Goal: Complete application form

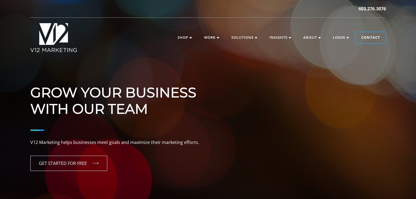
click at [371, 39] on link "Contact" at bounding box center [370, 37] width 30 height 11
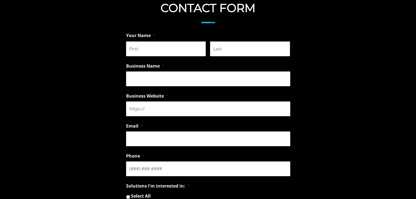
scroll to position [429, 0]
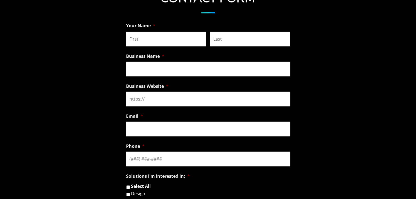
click at [185, 133] on input "Email *" at bounding box center [208, 129] width 164 height 15
click at [139, 39] on input "First" at bounding box center [166, 39] width 80 height 15
type input "Ria"
click at [224, 40] on input "Last" at bounding box center [250, 39] width 80 height 15
type input "[DEMOGRAPHIC_DATA]"
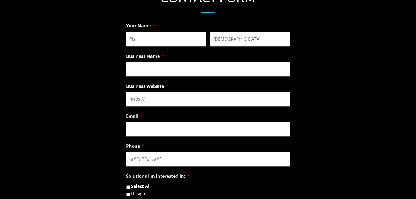
click at [151, 74] on input "Business Name *" at bounding box center [208, 69] width 164 height 15
type input "SEO Specialist"
click at [143, 100] on input "Business Website *" at bounding box center [208, 99] width 164 height 15
click at [157, 99] on input "Business Website *" at bounding box center [208, 99] width 164 height 15
paste input "[URL][DOMAIN_NAME]"
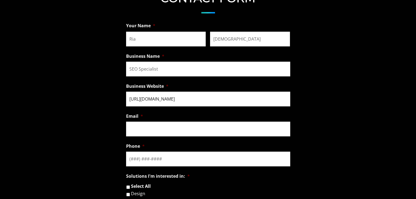
type input "[URL][DOMAIN_NAME]"
click at [144, 130] on input "Email *" at bounding box center [208, 129] width 164 height 15
click at [162, 128] on input "Email *" at bounding box center [208, 129] width 164 height 15
type input "[EMAIL_ADDRESS][DOMAIN_NAME]"
type input "(___) ___-____"
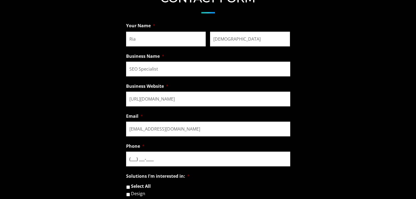
click at [153, 162] on input "(___) ___-____" at bounding box center [208, 159] width 164 height 15
paste input "917) 111-9712"
type input "(917) 111-9712"
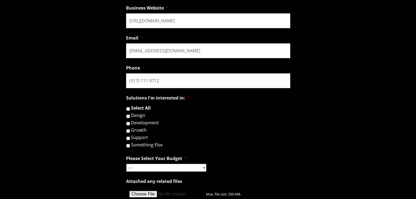
scroll to position [528, 0]
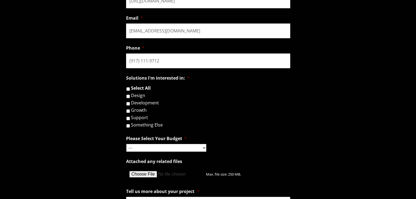
click at [127, 104] on input "Development" at bounding box center [128, 104] width 4 height 4
checkbox input "true"
click at [113, 118] on form "Phone This field is for validation purposes and should be left unchanged. Your …" at bounding box center [208, 127] width 416 height 411
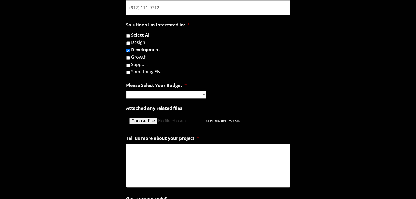
scroll to position [582, 0]
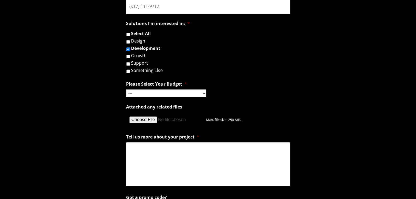
click at [160, 90] on li "Please Select Your Budget * --- Hourly Support: $100 / Hour Less than $1,000 $1…" at bounding box center [208, 88] width 164 height 19
click at [160, 91] on select "--- Hourly Support: $100 / Hour Less than $1,000 $1,000 - $5,000 $5,000 - $20,0…" at bounding box center [166, 94] width 80 height 8
select select "$1,000 - $5,000"
click at [126, 90] on select "--- Hourly Support: $100 / Hour Less than $1,000 $1,000 - $5,000 $5,000 - $20,0…" at bounding box center [166, 94] width 80 height 8
click at [141, 158] on textarea "Tell us more about your project *" at bounding box center [208, 165] width 164 height 44
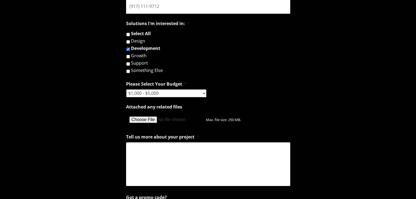
paste textarea "Lorem, I’d Sit Amet, c Adipiscin Elitsed Doeiusmod Tempor inci utla 2 etdol ma …"
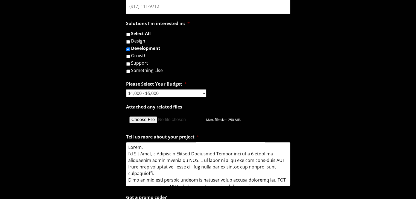
scroll to position [148, 0]
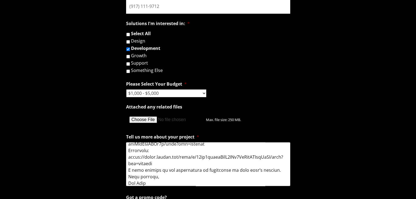
type textarea "Lorem, I’d Sit Amet, c Adipiscin Elitsed Doeiusmod Tempor inci utla 2 etdol ma …"
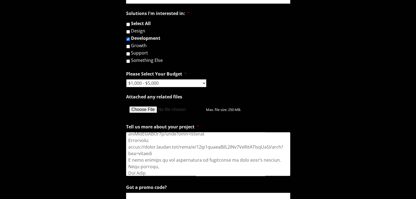
click at [87, 136] on form "Phone This field is for validation purposes and should be left unchanged. Your …" at bounding box center [208, 62] width 416 height 411
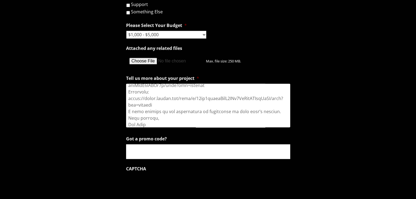
scroll to position [648, 0]
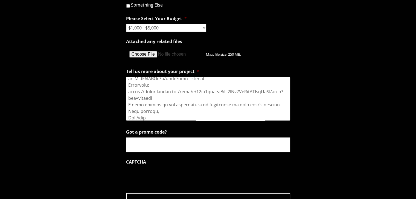
click at [159, 146] on input "Got a promo code?" at bounding box center [208, 145] width 164 height 15
click at [119, 152] on form "Phone This field is for validation purposes and should be left unchanged. Your …" at bounding box center [208, 7] width 416 height 411
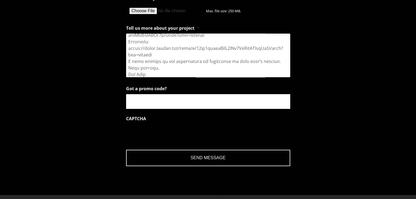
scroll to position [692, 0]
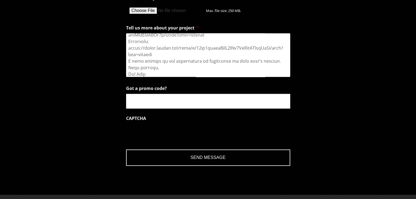
click at [210, 163] on input "Send Message" at bounding box center [208, 158] width 164 height 16
click at [194, 160] on input "Send Message" at bounding box center [208, 158] width 164 height 16
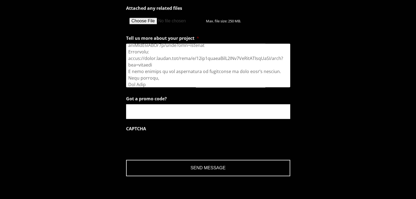
scroll to position [681, 0]
